Goal: Transaction & Acquisition: Purchase product/service

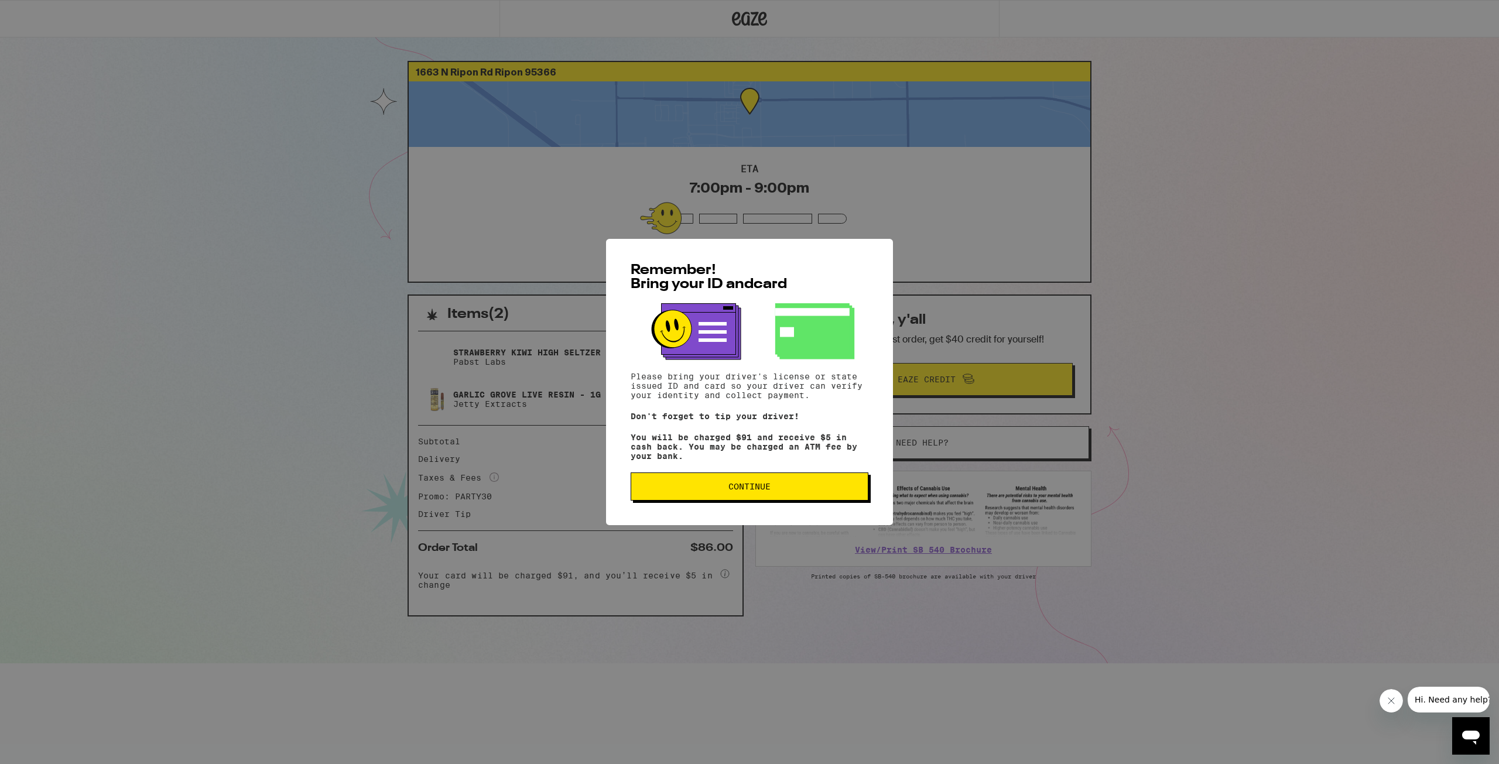
click at [724, 486] on button "Continue" at bounding box center [750, 487] width 238 height 28
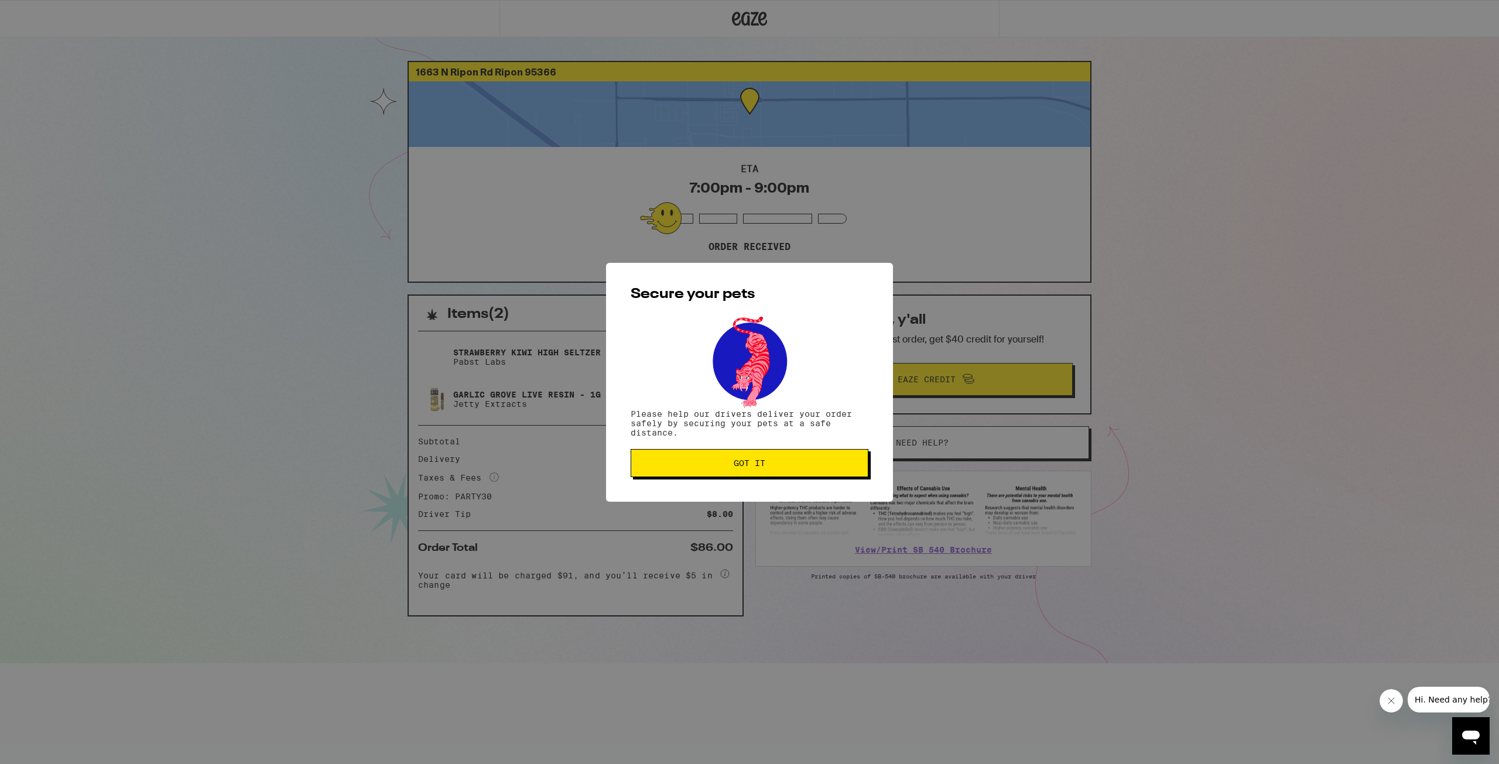
click at [738, 473] on button "Got it" at bounding box center [750, 463] width 238 height 28
